Goal: Transaction & Acquisition: Obtain resource

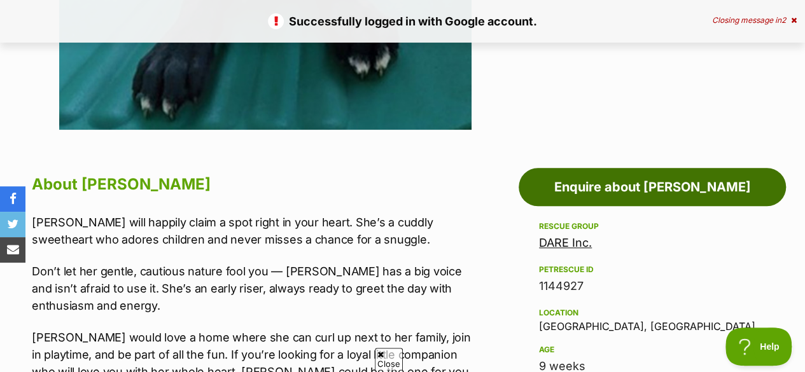
click at [658, 168] on link "Enquire about [PERSON_NAME]" at bounding box center [652, 187] width 267 height 38
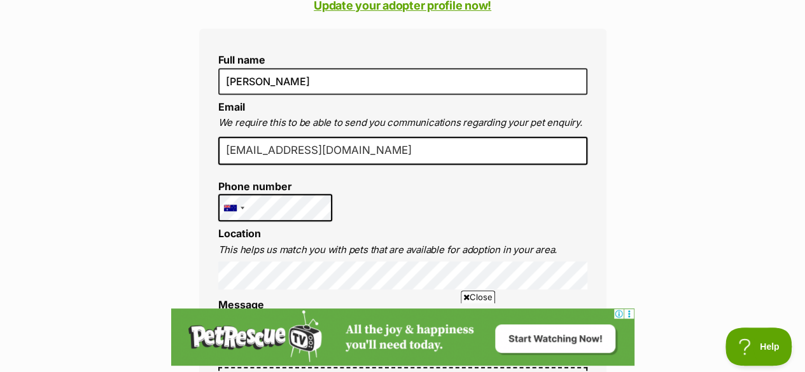
scroll to position [382, 0]
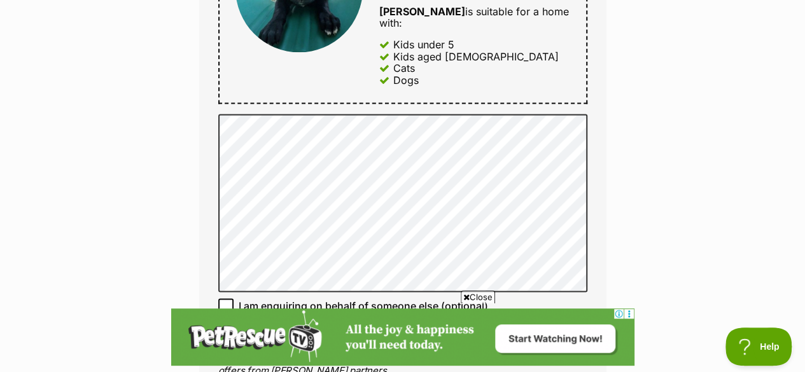
scroll to position [827, 0]
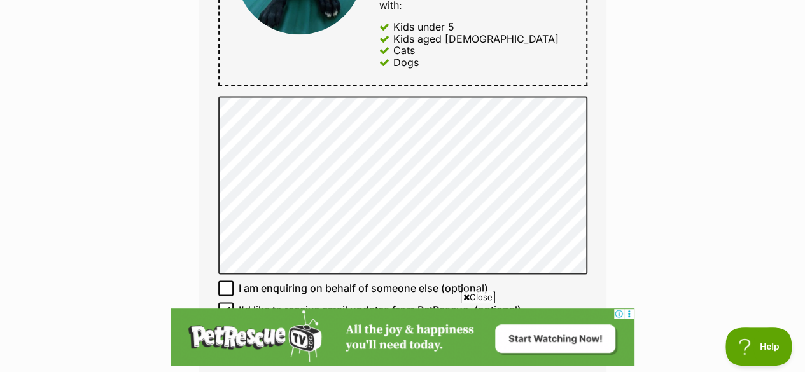
click at [228, 305] on icon at bounding box center [225, 309] width 9 height 9
click at [228, 302] on input "I'd like to receive email updates from PetRescue. (optional)" at bounding box center [225, 309] width 15 height 15
checkbox input "false"
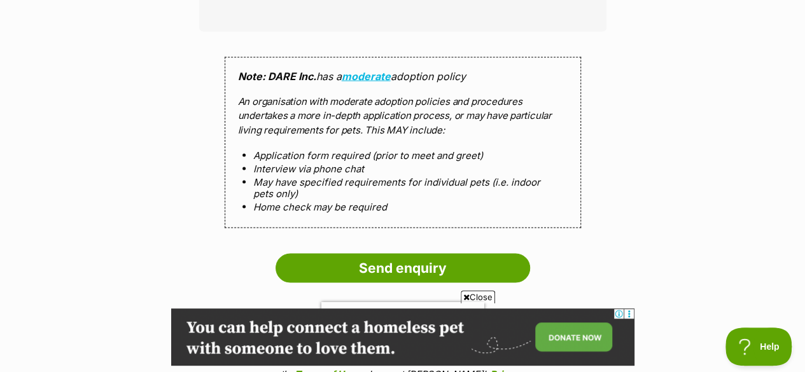
scroll to position [1209, 0]
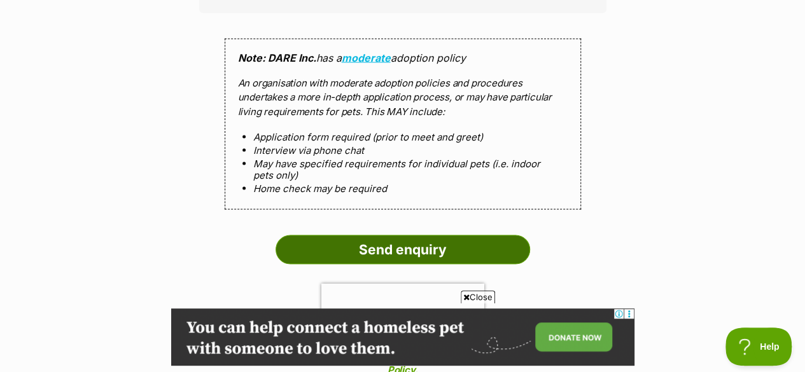
click at [481, 235] on input "Send enquiry" at bounding box center [403, 249] width 255 height 29
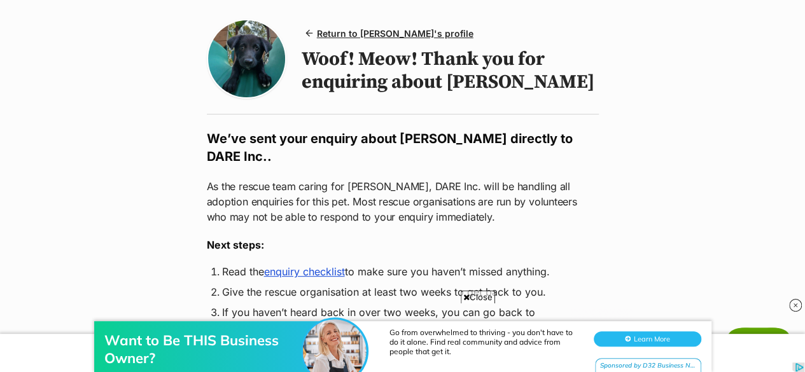
scroll to position [191, 0]
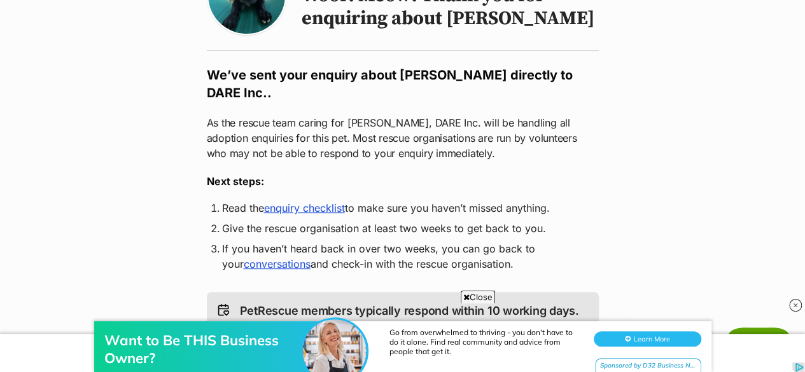
click at [304, 202] on link "enquiry checklist" at bounding box center [304, 208] width 81 height 13
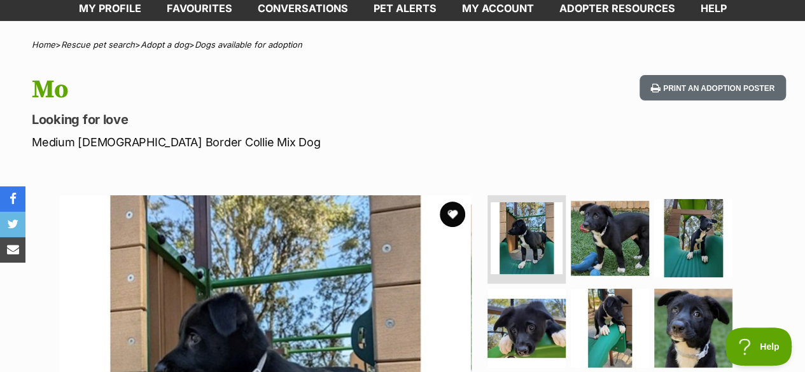
scroll to position [191, 0]
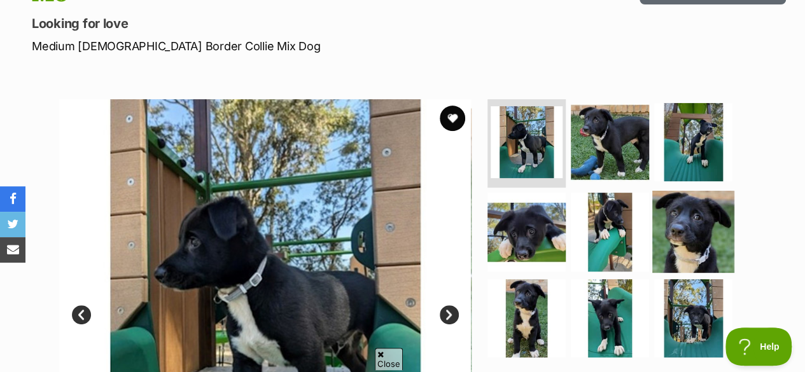
click at [700, 202] on img at bounding box center [693, 232] width 82 height 82
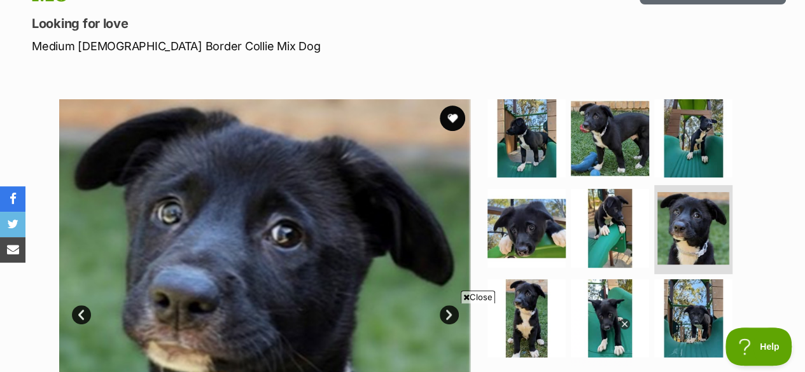
scroll to position [0, 0]
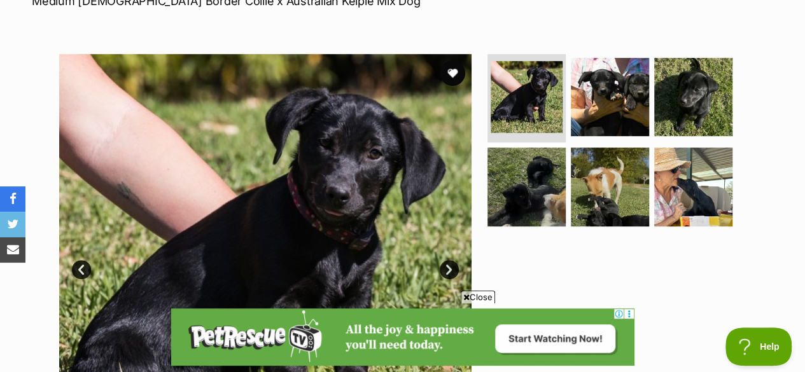
scroll to position [255, 0]
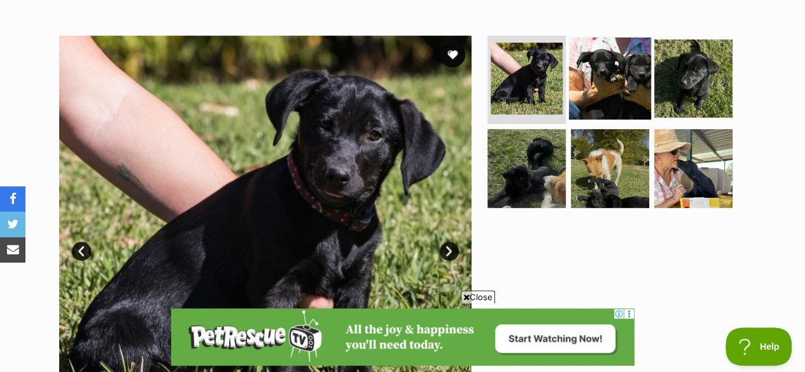
click at [613, 67] on img at bounding box center [610, 78] width 82 height 82
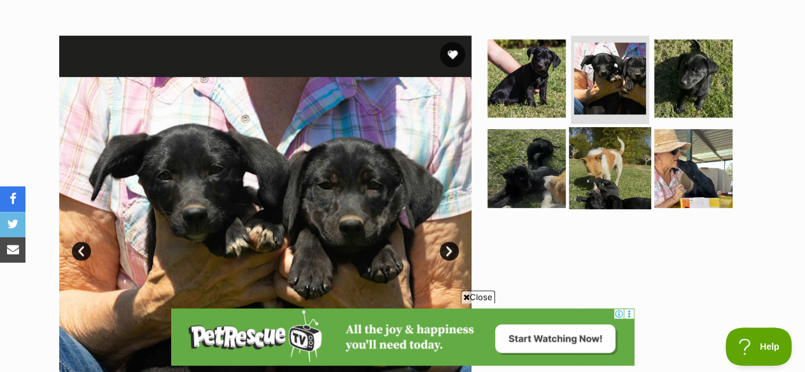
click at [613, 144] on img at bounding box center [610, 168] width 82 height 82
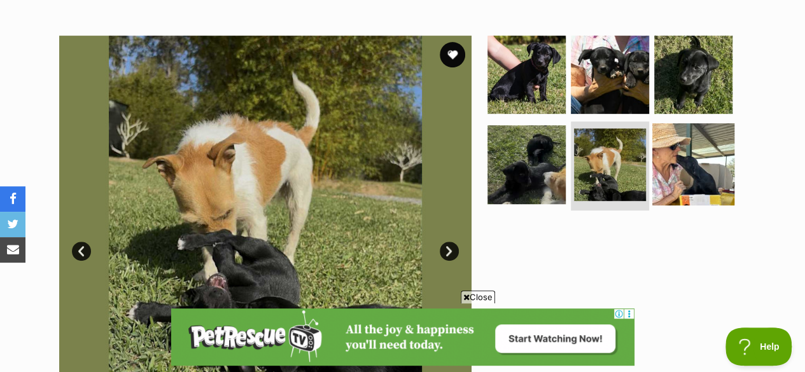
click at [682, 140] on img at bounding box center [693, 164] width 82 height 82
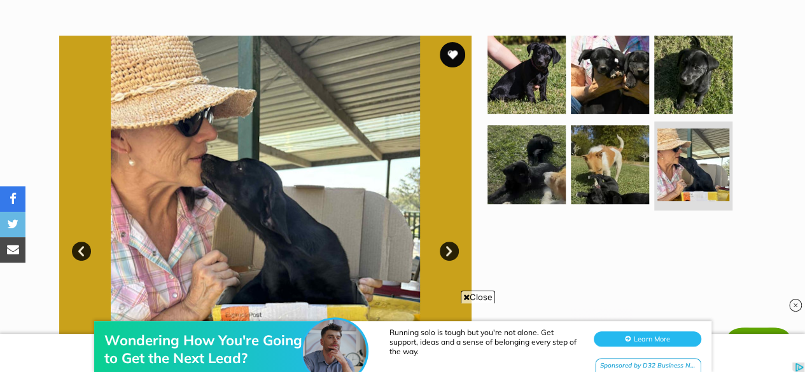
scroll to position [0, 0]
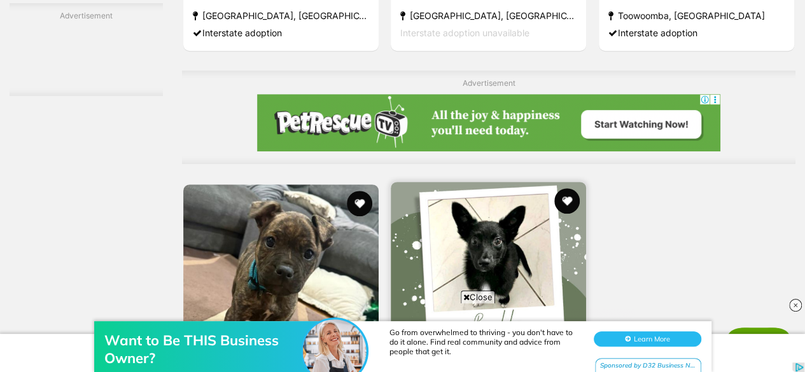
scroll to position [2800, 0]
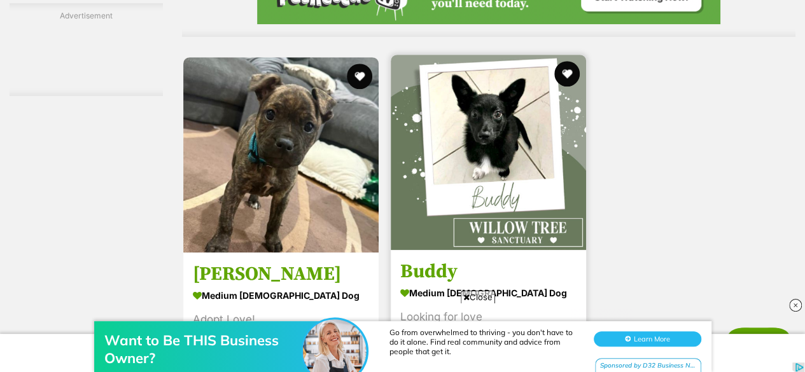
click at [510, 125] on img at bounding box center [488, 152] width 195 height 195
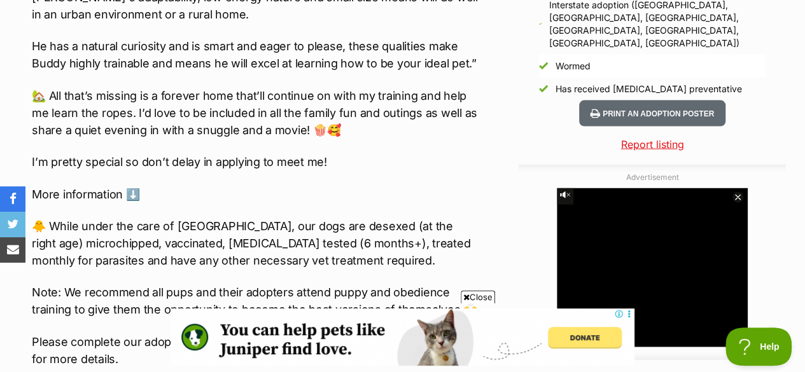
scroll to position [1273, 0]
